Goal: Information Seeking & Learning: Check status

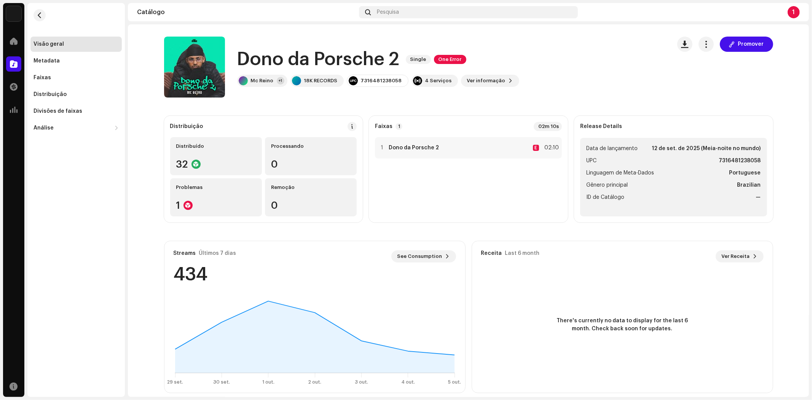
scroll to position [8, 0]
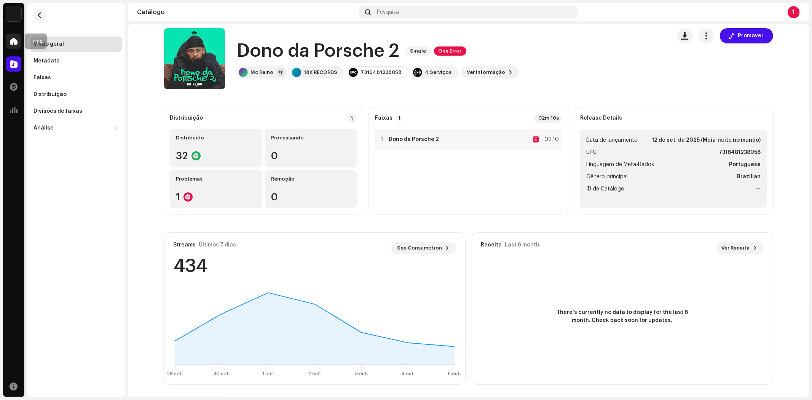
click at [14, 42] on span at bounding box center [14, 41] width 8 height 6
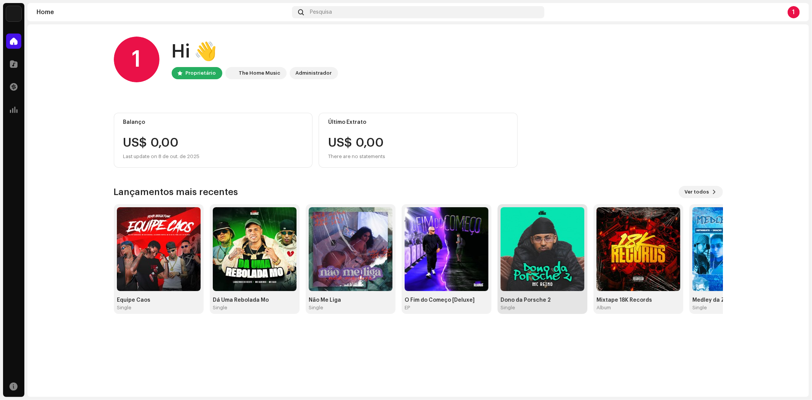
click at [551, 281] on img at bounding box center [543, 249] width 84 height 84
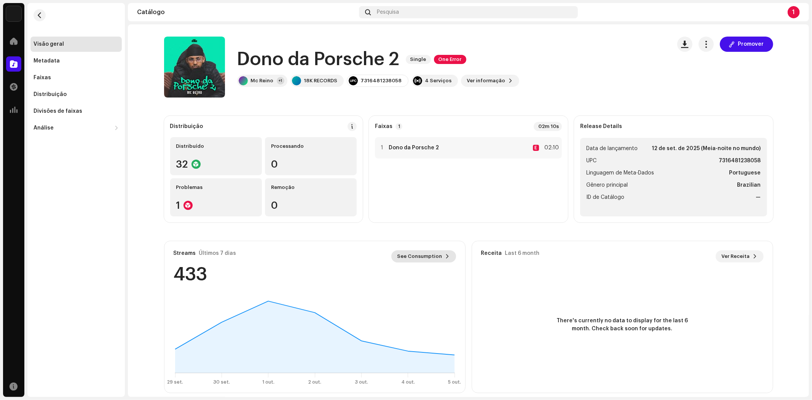
click at [440, 252] on button "See Consumption" at bounding box center [423, 256] width 65 height 12
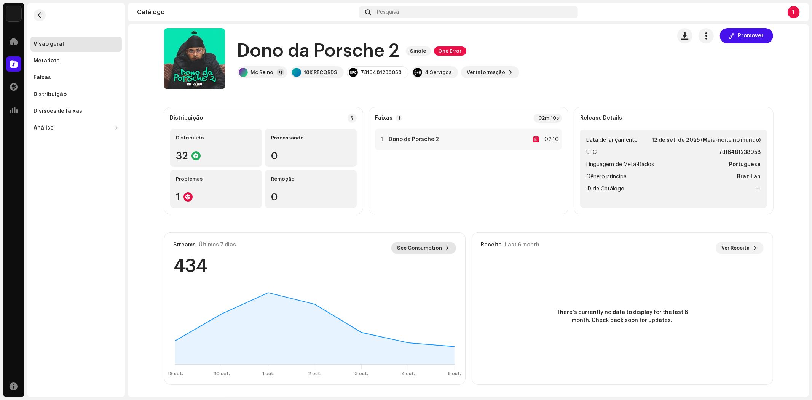
click at [429, 249] on span "See Consumption" at bounding box center [419, 247] width 45 height 15
click at [169, 267] on div "Streams Últimos 7 dias See Consumption 434" at bounding box center [314, 259] width 301 height 52
click at [706, 40] on button "button" at bounding box center [706, 35] width 15 height 15
click at [641, 55] on div "Dono da Porsche 2 Single One Error Mc Reino +1 18K RECORDS 7316481238058 4 Serv…" at bounding box center [414, 58] width 501 height 61
click at [435, 70] on div "4 Serviços" at bounding box center [438, 72] width 27 height 6
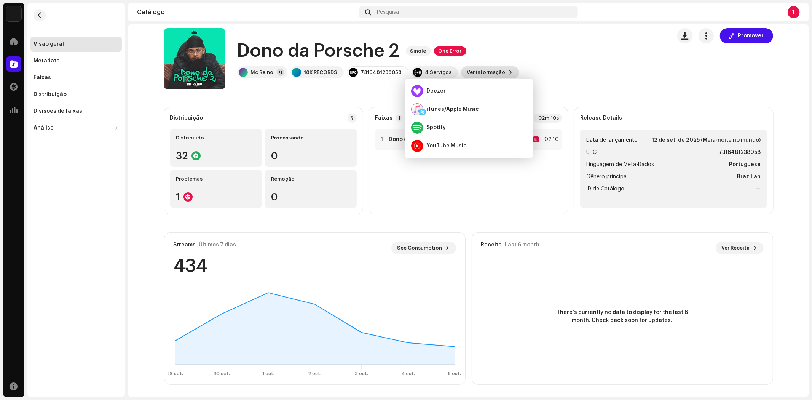
click at [482, 74] on span "Ver informação" at bounding box center [486, 72] width 38 height 15
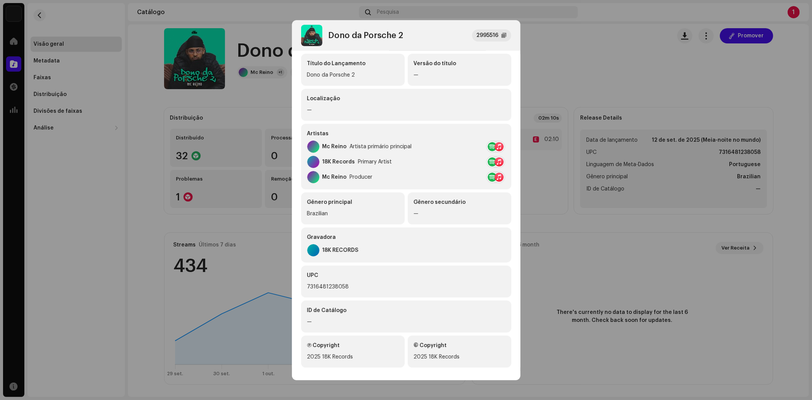
scroll to position [65, 0]
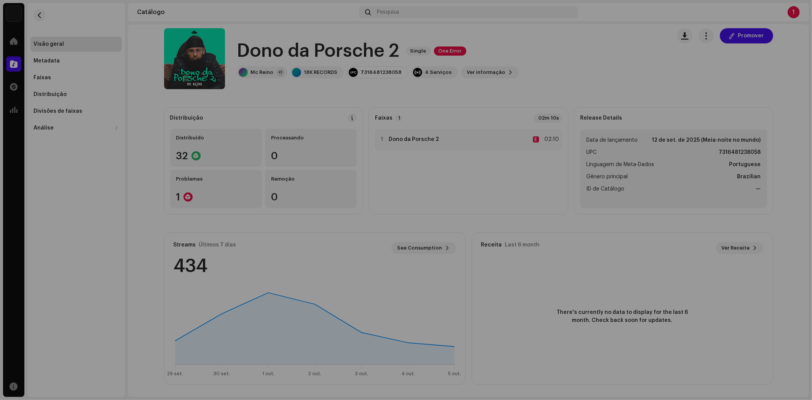
click at [592, 83] on div "Dono da Porsche 2 2995516 Metadata Distribuição Linguagem de Meta-Dados Portugu…" at bounding box center [406, 200] width 812 height 400
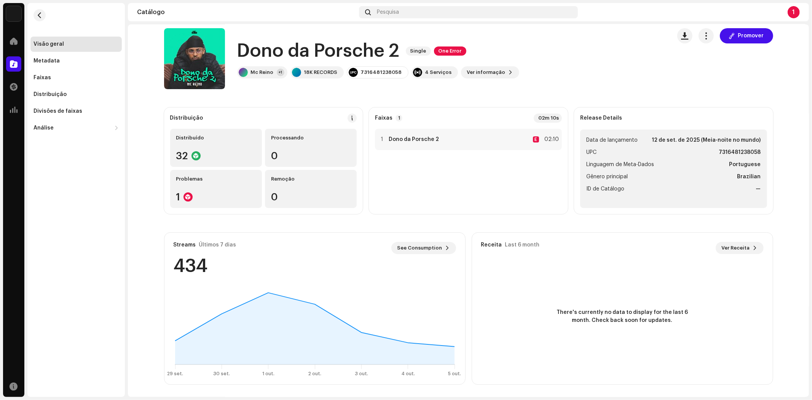
click at [174, 258] on div "434" at bounding box center [191, 266] width 34 height 18
click at [188, 237] on div "Streams Últimos 7 dias See Consumption 434" at bounding box center [314, 259] width 301 height 52
drag, startPoint x: 462, startPoint y: 380, endPoint x: 462, endPoint y: 330, distance: 49.5
click at [462, 379] on div "Streams Últimos 7 dias See Consumption 434 [DATE] [DATE] [DATE] [DATE] [DATE] o…" at bounding box center [314, 308] width 301 height 152
drag, startPoint x: 463, startPoint y: 318, endPoint x: 466, endPoint y: 290, distance: 28.3
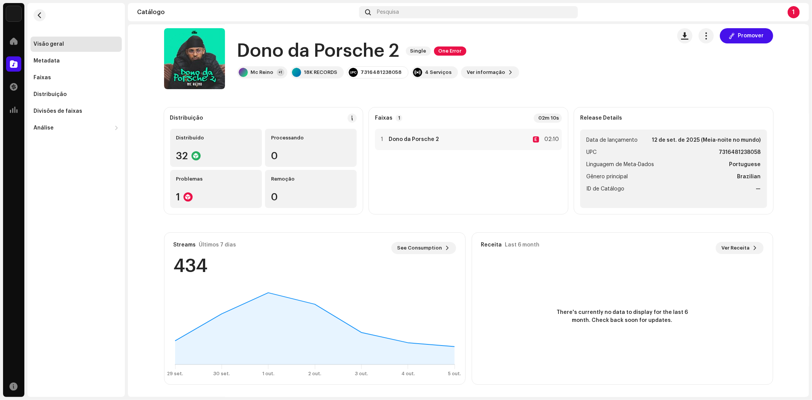
click at [463, 317] on div "Streams Últimos 7 dias See Consumption 434 [DATE] [DATE] [DATE] [DATE] [DATE] o…" at bounding box center [468, 308] width 609 height 152
